Goal: Use online tool/utility: Use online tool/utility

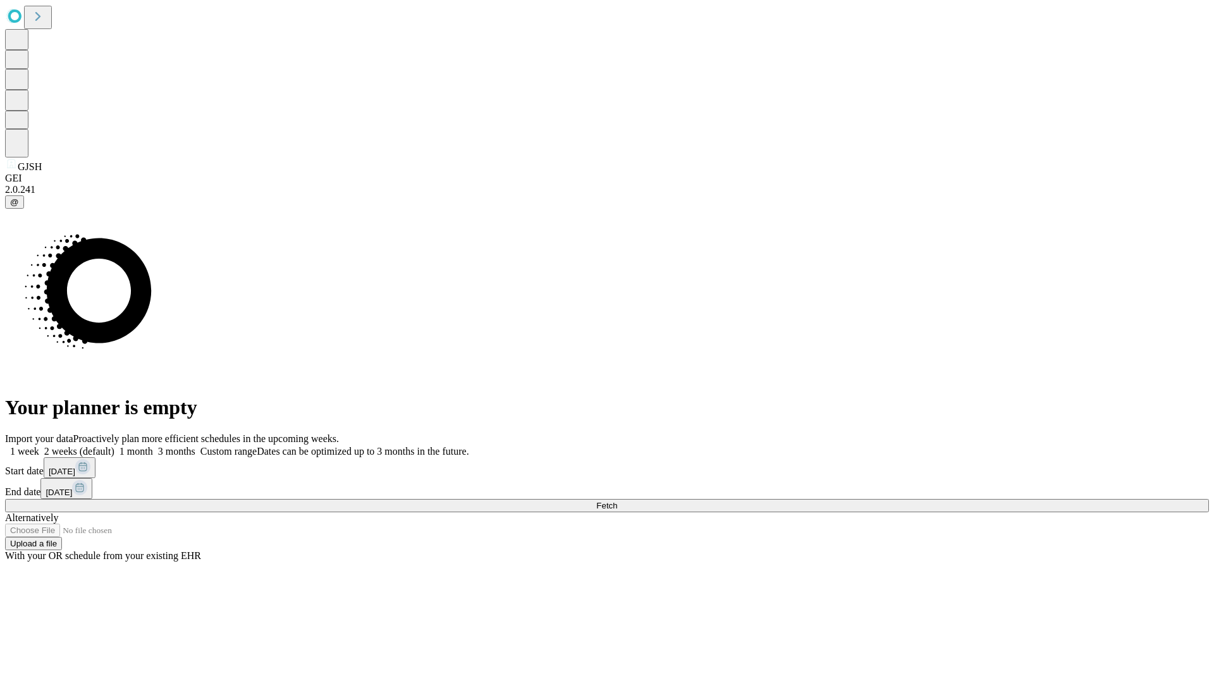
click at [617, 501] on span "Fetch" at bounding box center [606, 505] width 21 height 9
